Goal: Task Accomplishment & Management: Manage account settings

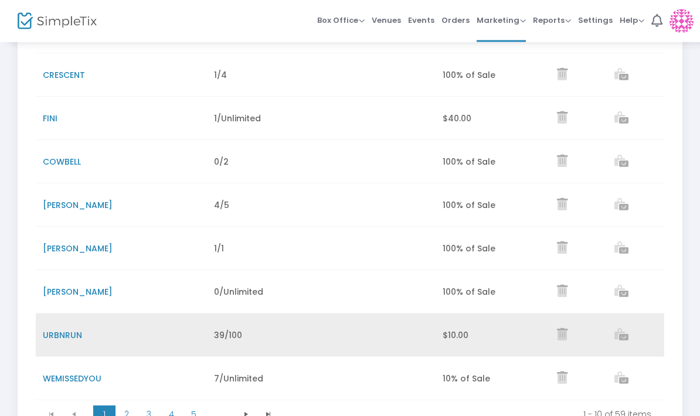
scroll to position [238, 0]
click at [385, 332] on td "Data table" at bounding box center [378, 335] width 114 height 43
click at [72, 327] on td "URBNRUN" at bounding box center [121, 335] width 171 height 43
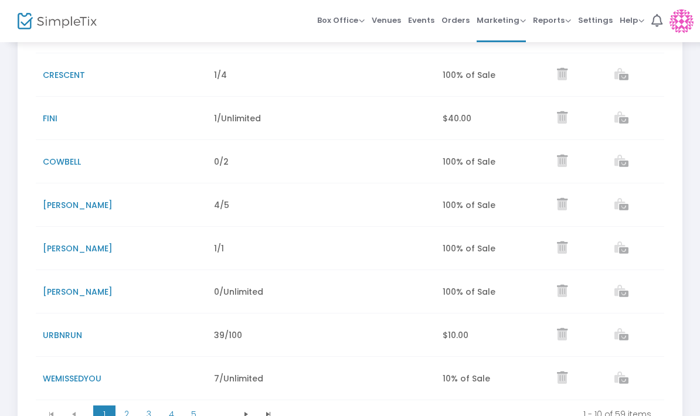
click at [58, 335] on span "URBNRUN" at bounding box center [62, 336] width 39 height 12
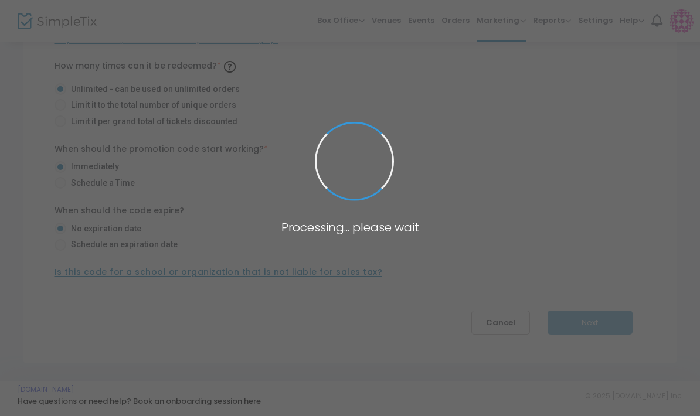
scroll to position [128, 0]
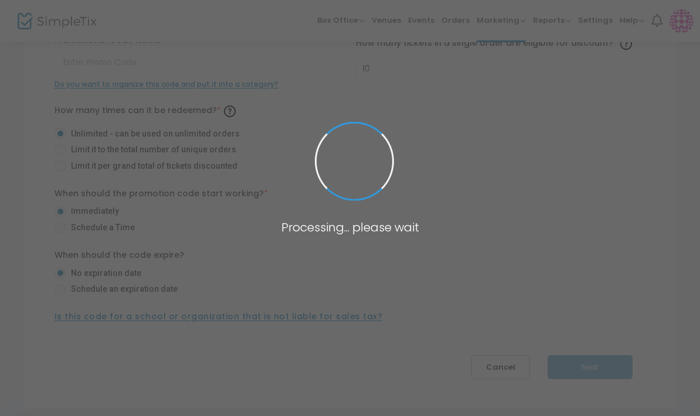
type input "URBNRUN"
type input "100"
radio input "false"
radio input "true"
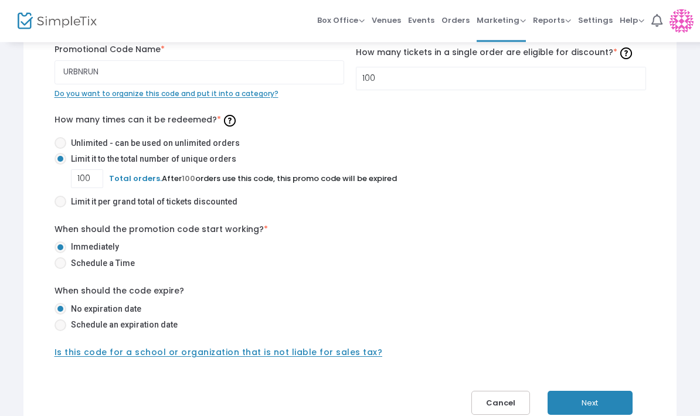
scroll to position [121, 0]
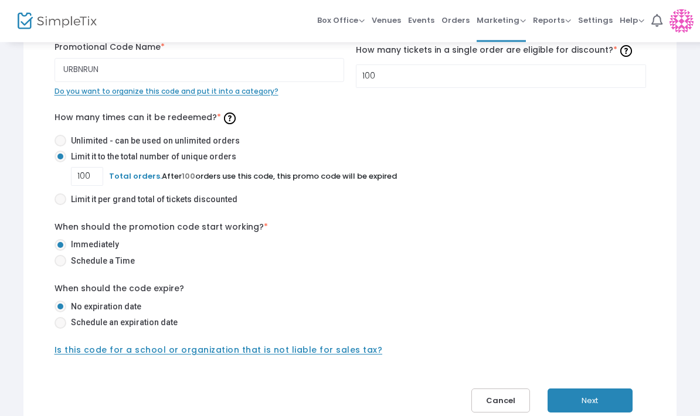
click at [597, 410] on button "Next" at bounding box center [590, 401] width 85 height 24
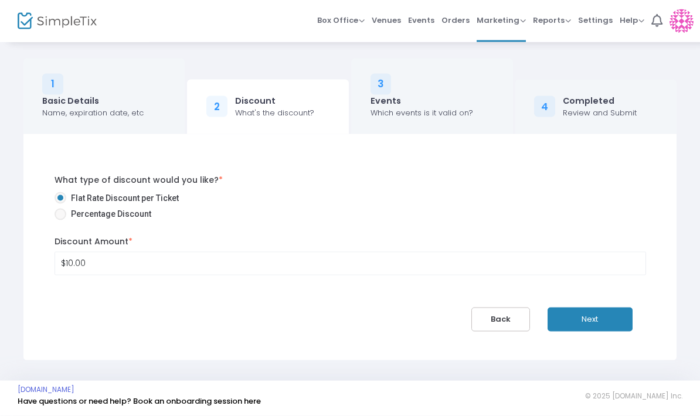
scroll to position [0, 0]
click at [582, 322] on button "Next" at bounding box center [590, 320] width 85 height 24
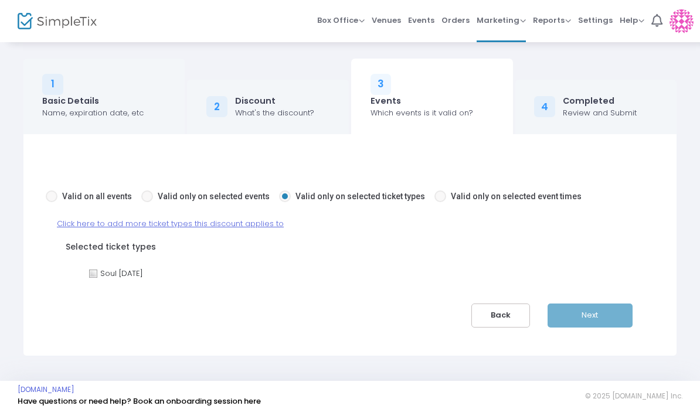
click at [216, 225] on span "Click here to add more ticket types this discount applies to" at bounding box center [170, 223] width 227 height 11
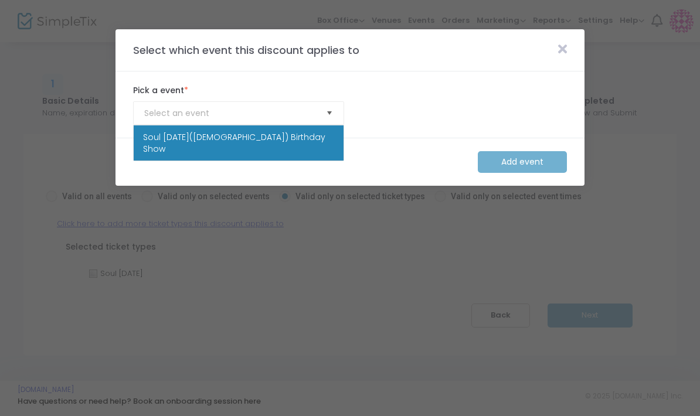
click at [330, 114] on span "Select" at bounding box center [329, 113] width 19 height 19
click at [255, 140] on span "Soul [DATE]([DEMOGRAPHIC_DATA]) Birthday Show" at bounding box center [238, 142] width 191 height 23
type input "Soul [DATE]([DEMOGRAPHIC_DATA]) Birthday Show"
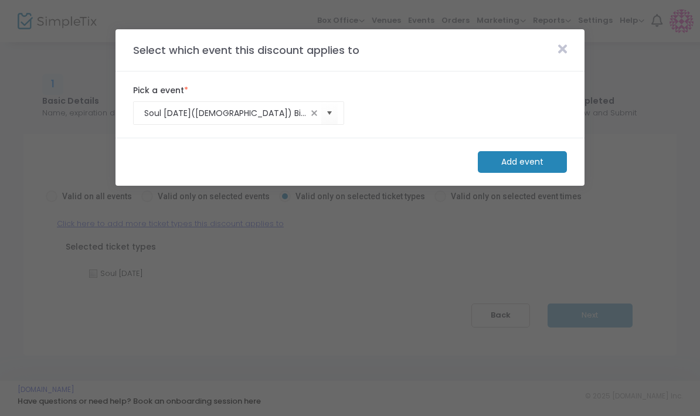
click at [513, 167] on m-button "Add event" at bounding box center [522, 162] width 89 height 22
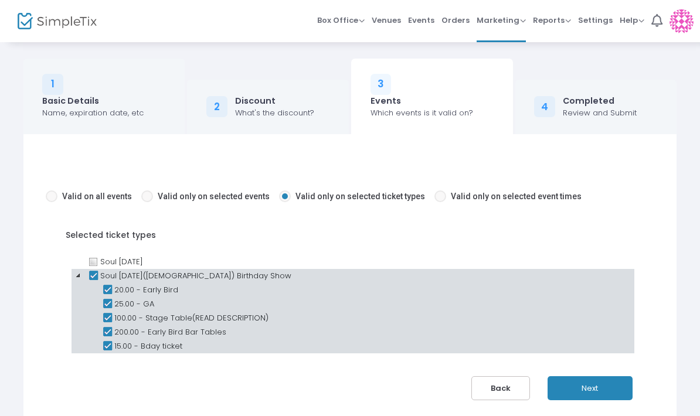
click at [93, 276] on icon at bounding box center [93, 276] width 14 height 14
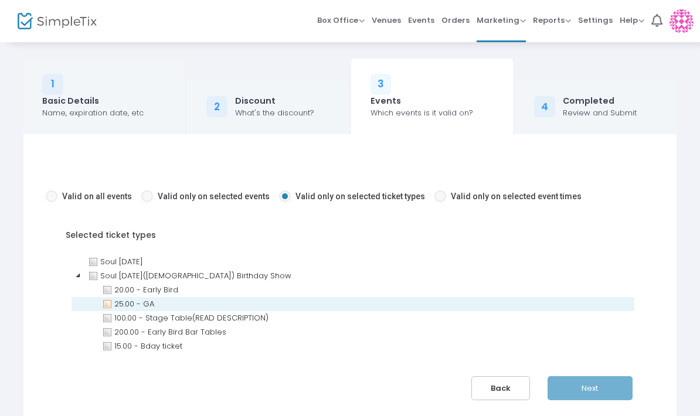
click at [108, 300] on icon at bounding box center [107, 304] width 14 height 14
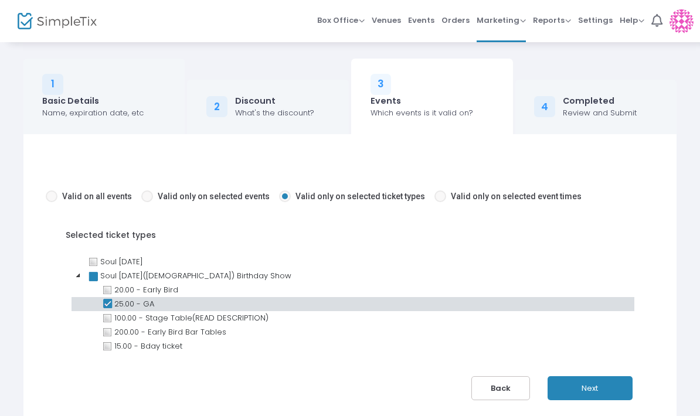
click at [583, 394] on button "Next" at bounding box center [590, 388] width 85 height 24
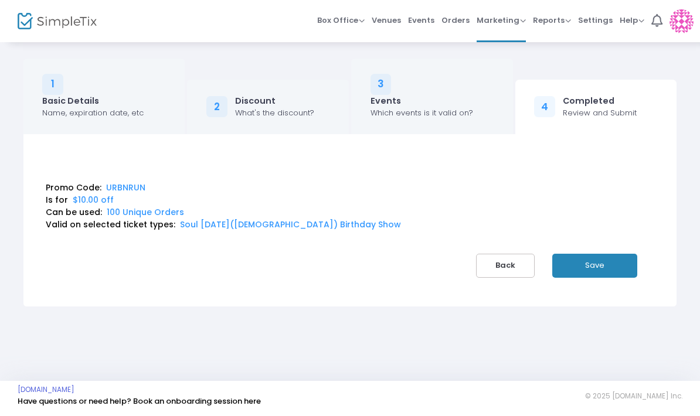
click at [592, 271] on button "Save" at bounding box center [594, 266] width 85 height 24
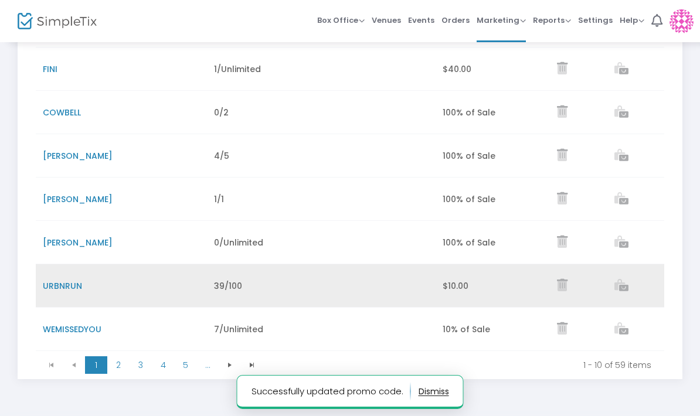
scroll to position [294, 0]
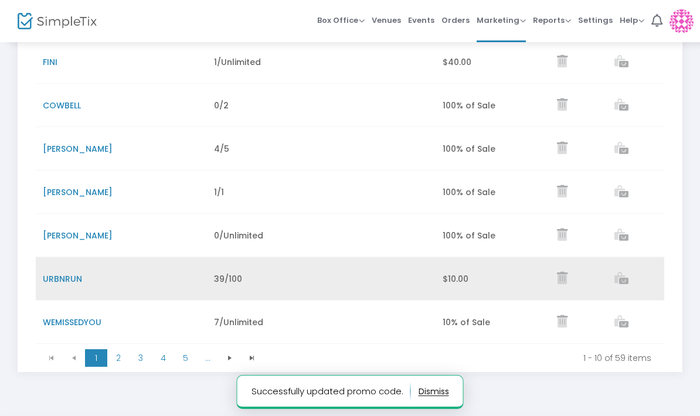
click at [67, 281] on span "URBNRUN" at bounding box center [62, 279] width 39 height 12
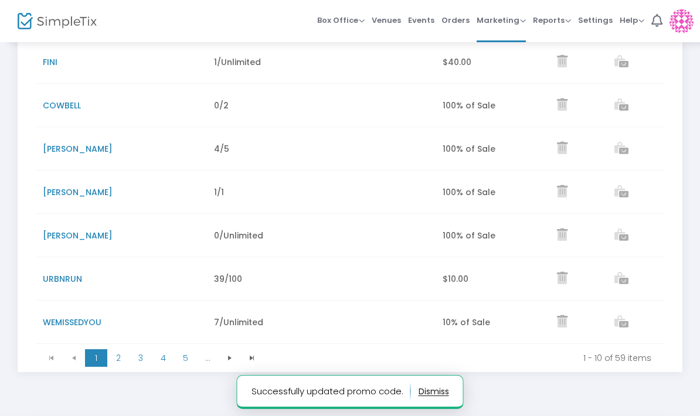
scroll to position [128, 0]
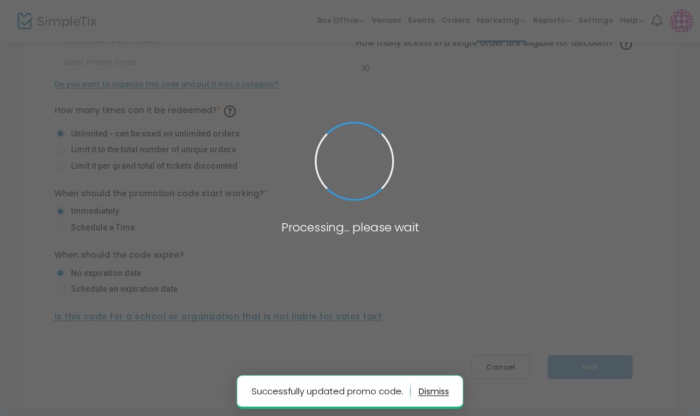
type input "URBNRUN"
type input "100"
radio input "false"
radio input "true"
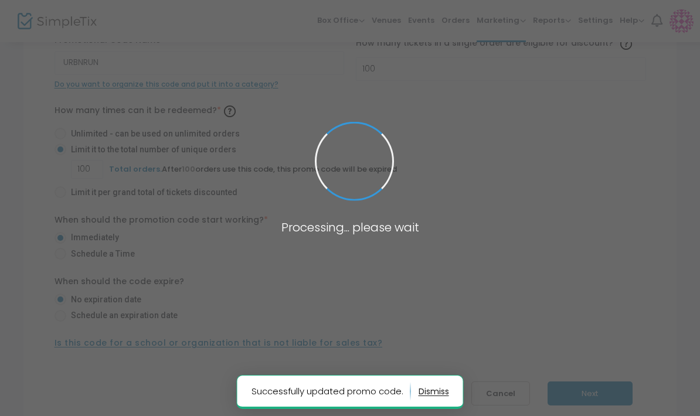
click at [190, 173] on span "100" at bounding box center [188, 169] width 13 height 11
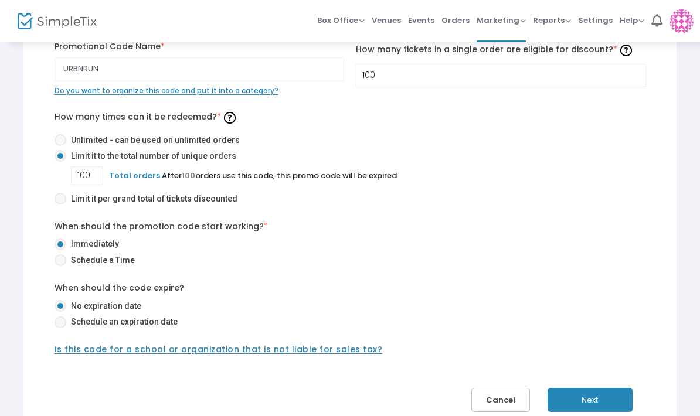
scroll to position [155, 0]
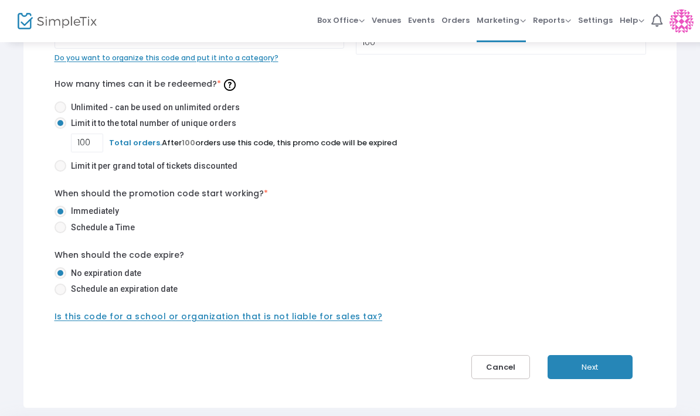
click at [599, 366] on button "Next" at bounding box center [590, 367] width 85 height 24
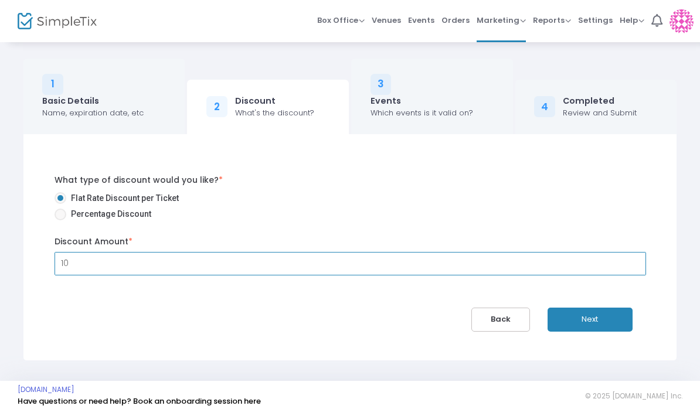
click at [84, 265] on input "10" at bounding box center [350, 264] width 590 height 22
type input "$5.00"
click at [610, 318] on button "Next" at bounding box center [590, 320] width 85 height 24
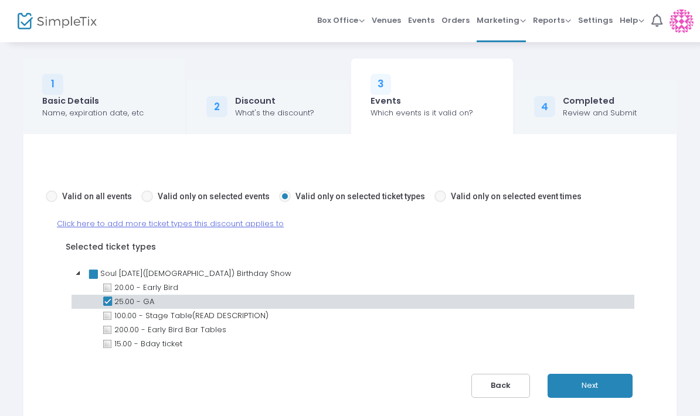
click at [580, 385] on button "Next" at bounding box center [590, 386] width 85 height 24
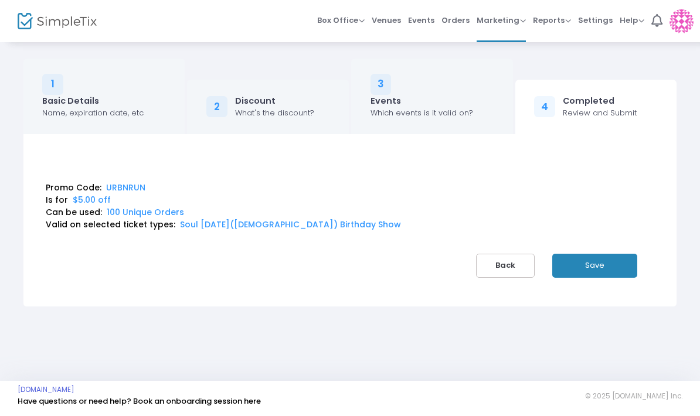
click at [600, 266] on button "Save" at bounding box center [594, 266] width 85 height 24
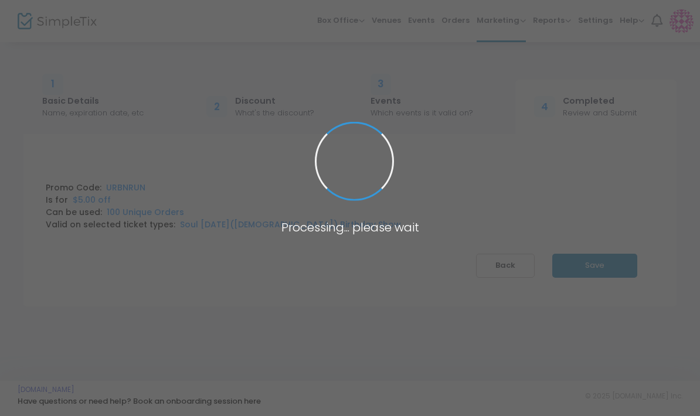
click at [600, 266] on span at bounding box center [350, 208] width 700 height 416
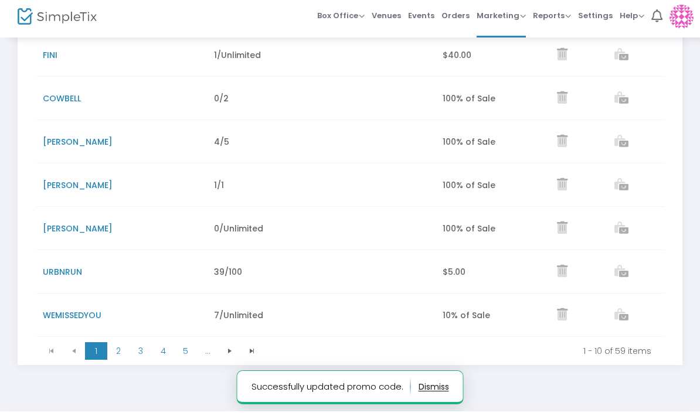
scroll to position [344, 0]
